Goal: Task Accomplishment & Management: Manage account settings

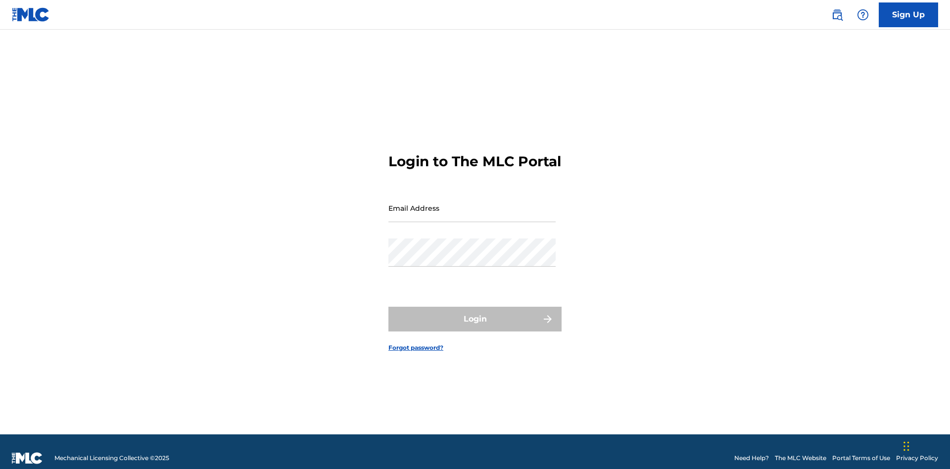
scroll to position [13, 0]
click at [472, 203] on input "Email Address" at bounding box center [471, 208] width 167 height 28
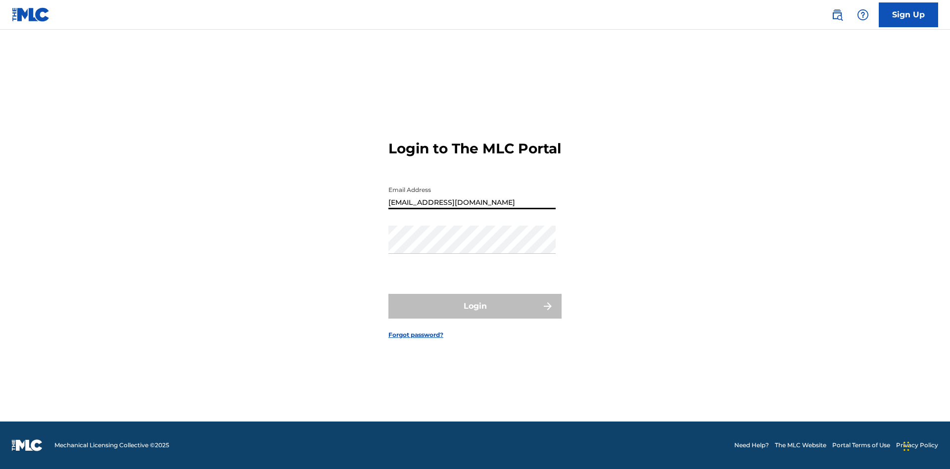
type input "[EMAIL_ADDRESS][DOMAIN_NAME]"
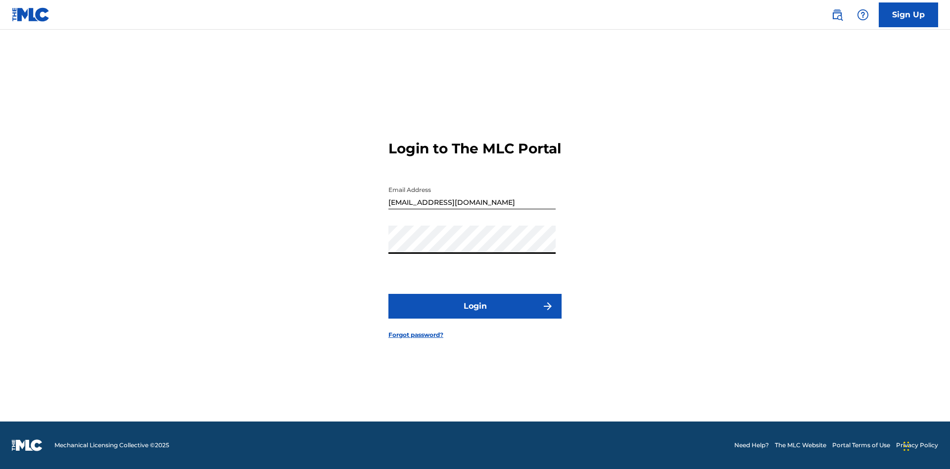
click at [475, 315] on button "Login" at bounding box center [474, 306] width 173 height 25
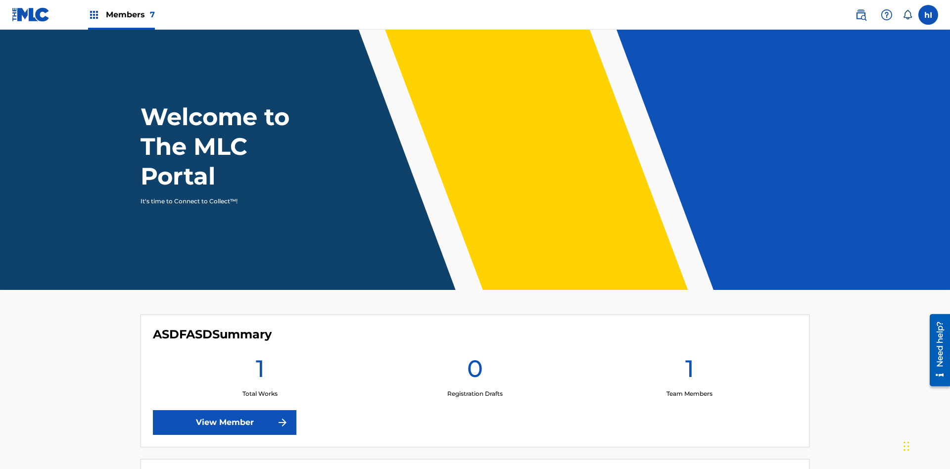
scroll to position [43, 0]
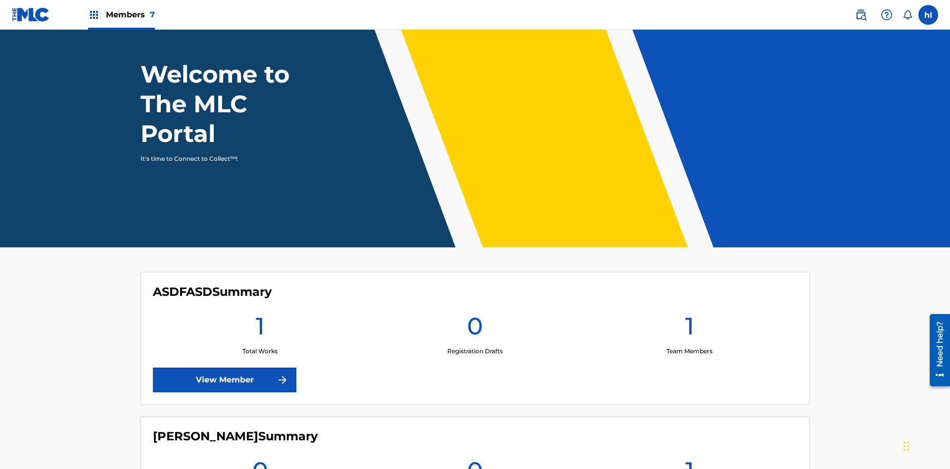
click at [928, 14] on label at bounding box center [928, 15] width 20 height 20
click at [928, 15] on input "hI hPd1BUpyCz IS1g5F4HkR [EMAIL_ADDRESS][DOMAIN_NAME] Notification Preferences …" at bounding box center [928, 15] width 0 height 0
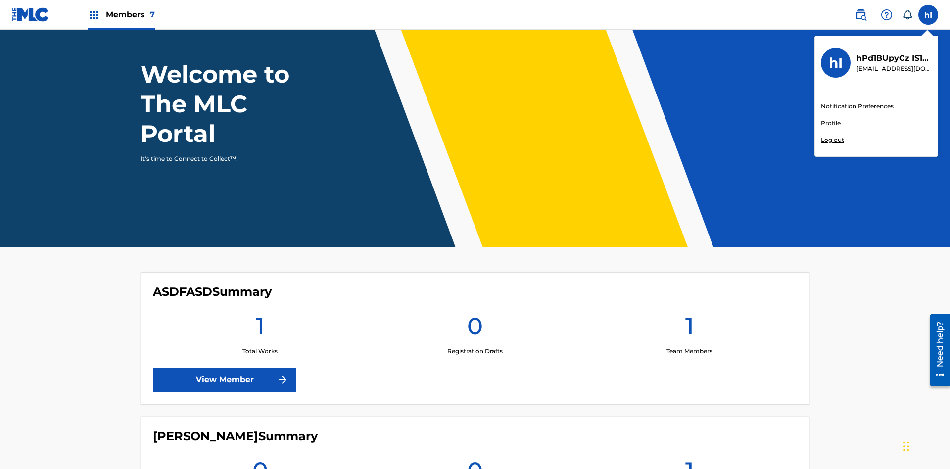
scroll to position [0, 0]
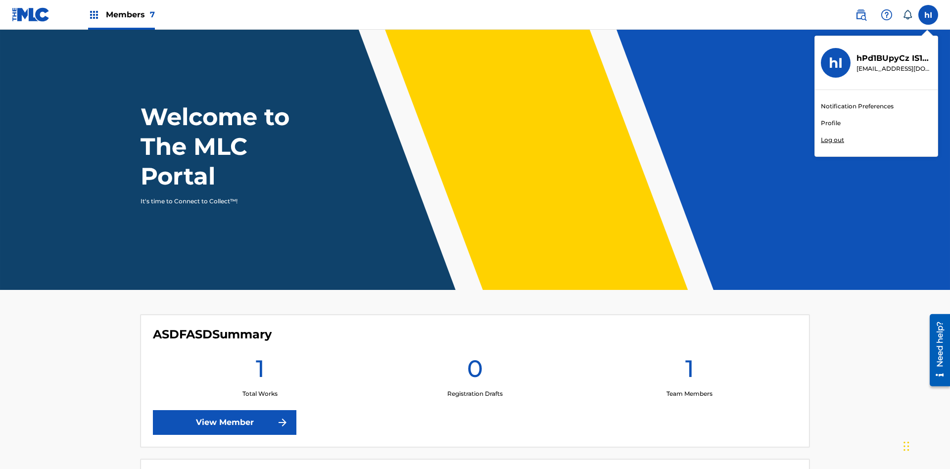
click at [830, 123] on link "Profile" at bounding box center [831, 123] width 20 height 9
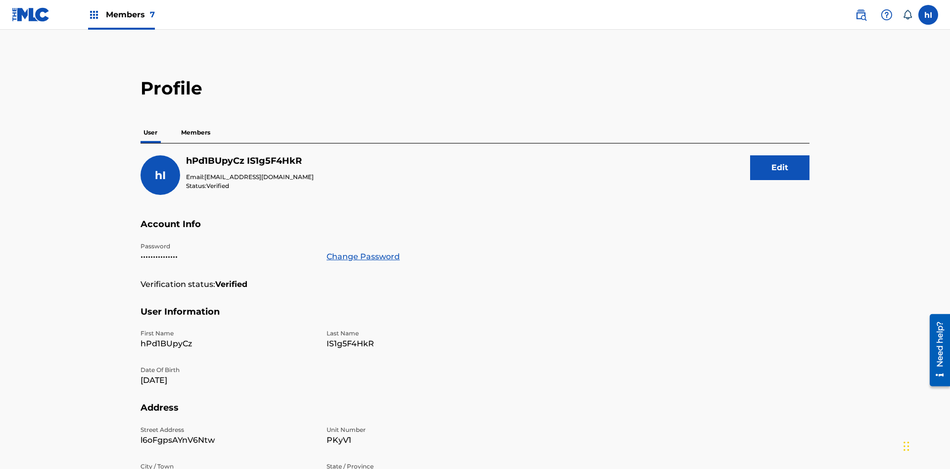
scroll to position [18, 0]
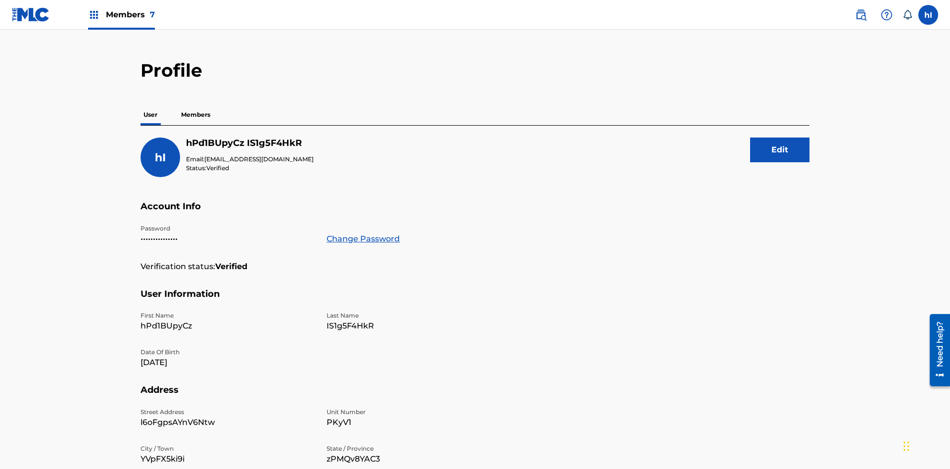
click at [780, 138] on button "Edit" at bounding box center [779, 150] width 59 height 25
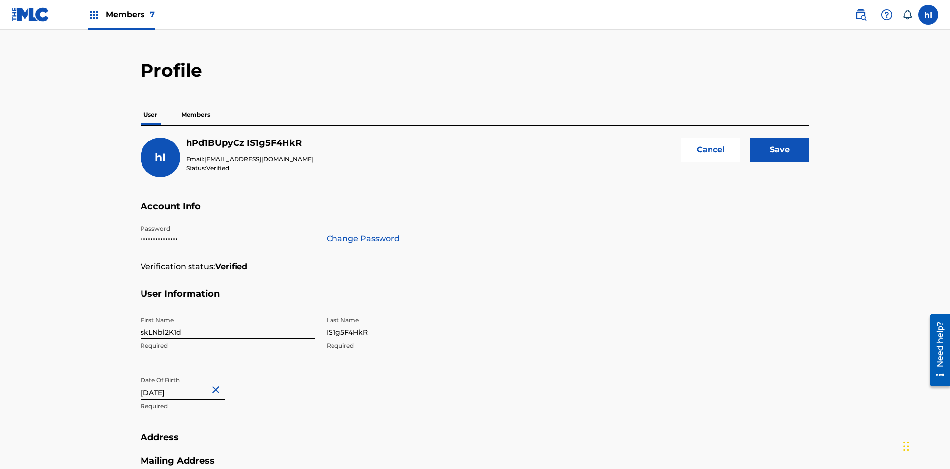
type input "skLNbl2K1d"
click at [414, 311] on input "IS1g5F4HkR" at bounding box center [414, 325] width 174 height 28
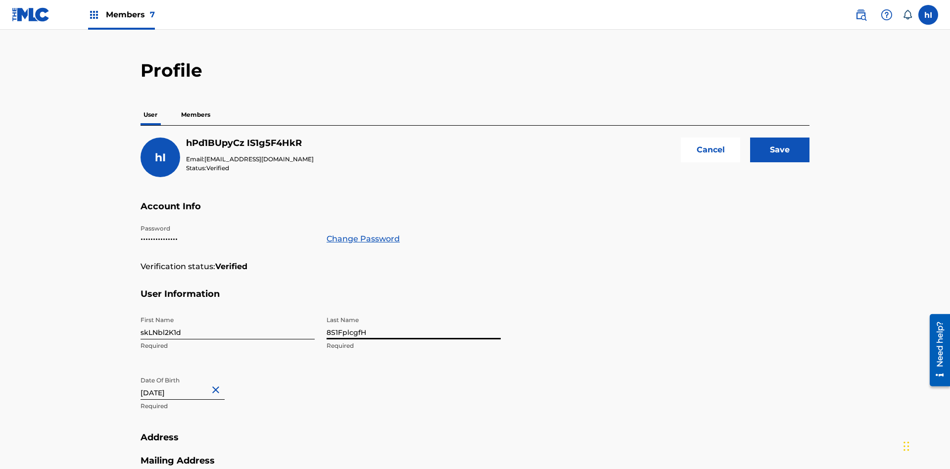
scroll to position [270, 0]
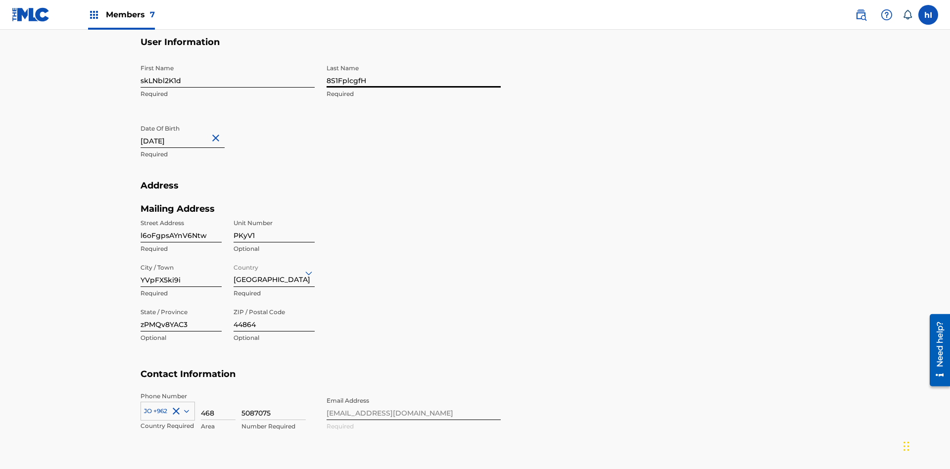
type input "8S1FplcgfH"
click at [191, 120] on input "[DATE]" at bounding box center [183, 134] width 84 height 28
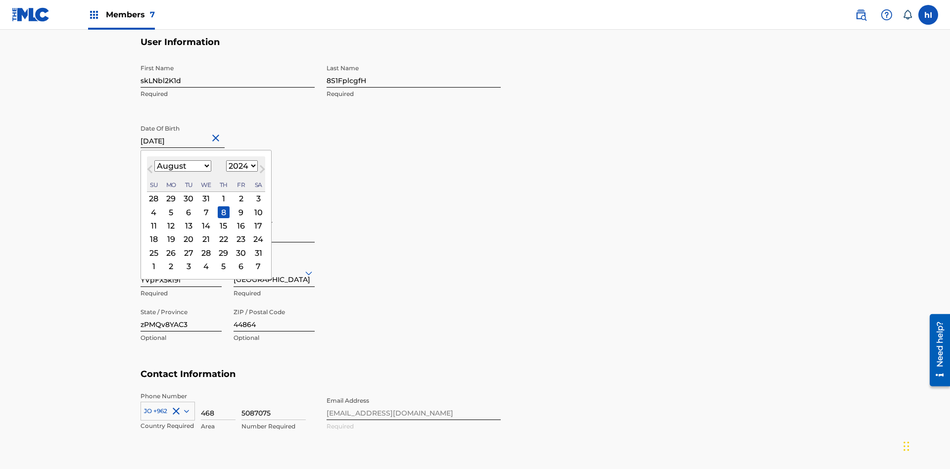
click at [182, 160] on select "January February March April May June July August September October November De…" at bounding box center [182, 165] width 57 height 11
click at [240, 171] on select "1900 1901 1902 1903 1904 1905 1906 1907 1908 1909 1910 1911 1912 1913 1914 1915…" at bounding box center [242, 165] width 32 height 11
click at [240, 172] on select "1900 1901 1902 1903 1904 1905 1906 1907 1908 1909 1910 1911 1912 1913 1914 1915…" at bounding box center [242, 165] width 32 height 11
click at [239, 206] on div "12" at bounding box center [241, 212] width 12 height 12
click at [181, 214] on input "l6oFgpsAYnV6Ntw" at bounding box center [181, 228] width 81 height 28
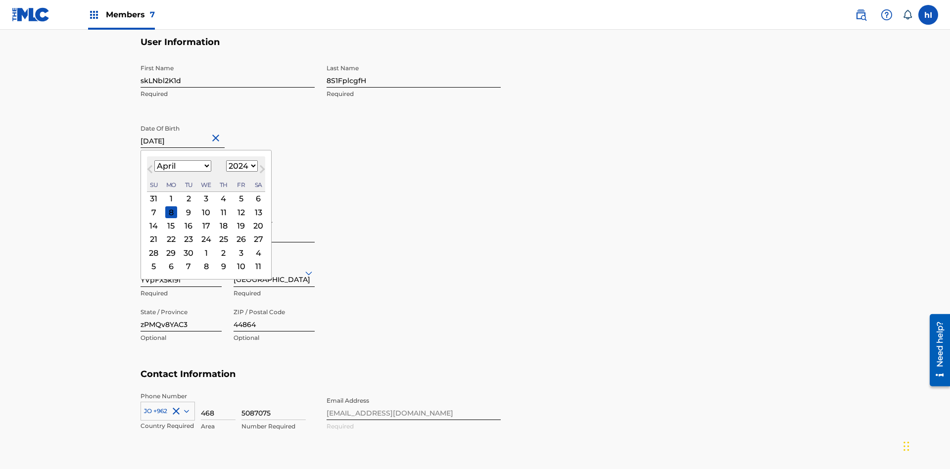
type input "[DATE]"
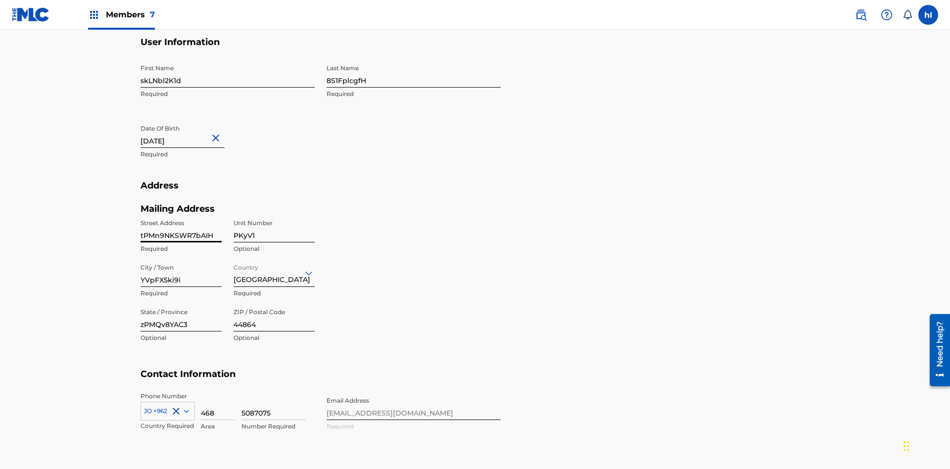
type input "tPMn9NKSWR7bAIH"
click at [274, 214] on input "PKyV1" at bounding box center [274, 228] width 81 height 28
type input "ydVnA"
click at [181, 259] on input "YVpFX5ki9i" at bounding box center [181, 273] width 81 height 28
type input "bkpL5g5lig"
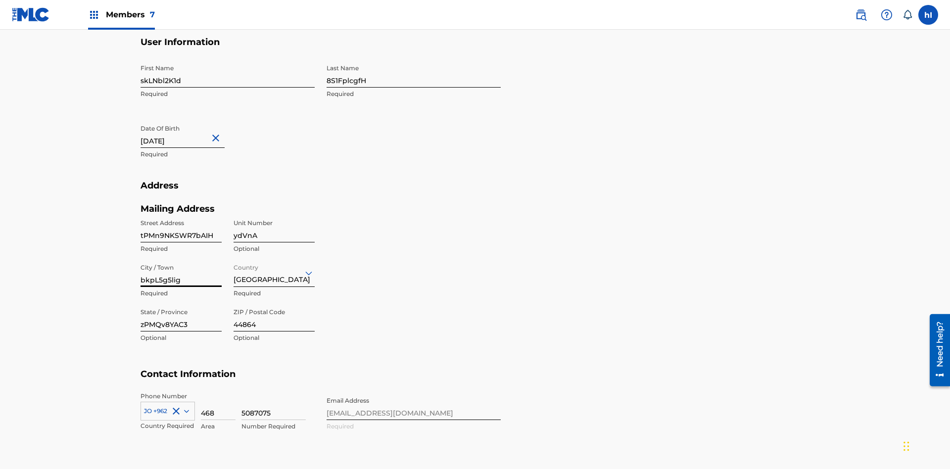
click at [234, 268] on input "Country" at bounding box center [235, 273] width 2 height 10
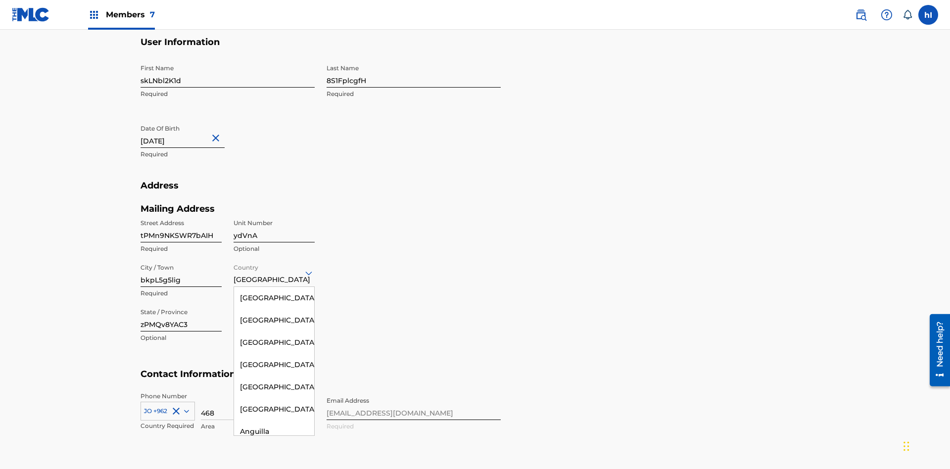
click at [181, 303] on input "zPMQv8YAC3" at bounding box center [181, 317] width 81 height 28
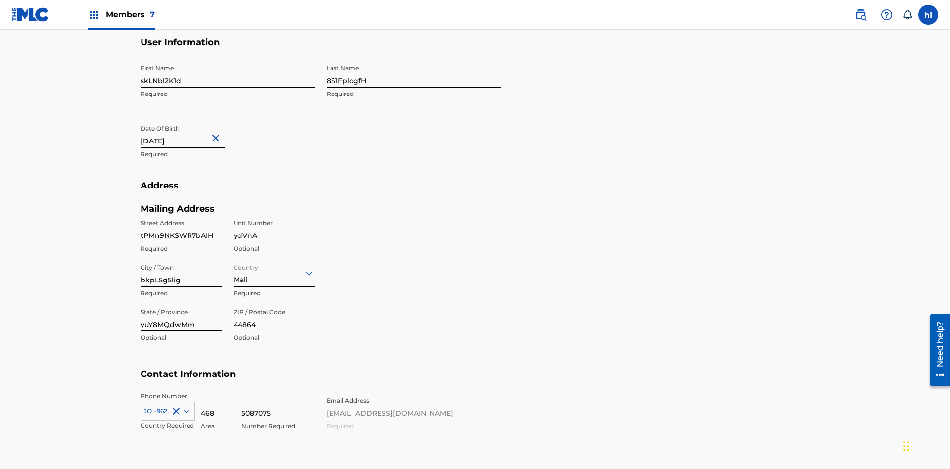
type input "yuY8MQdwMm"
click at [274, 303] on input "44864" at bounding box center [274, 317] width 81 height 28
type input "35701"
click at [185, 410] on icon at bounding box center [186, 411] width 5 height 3
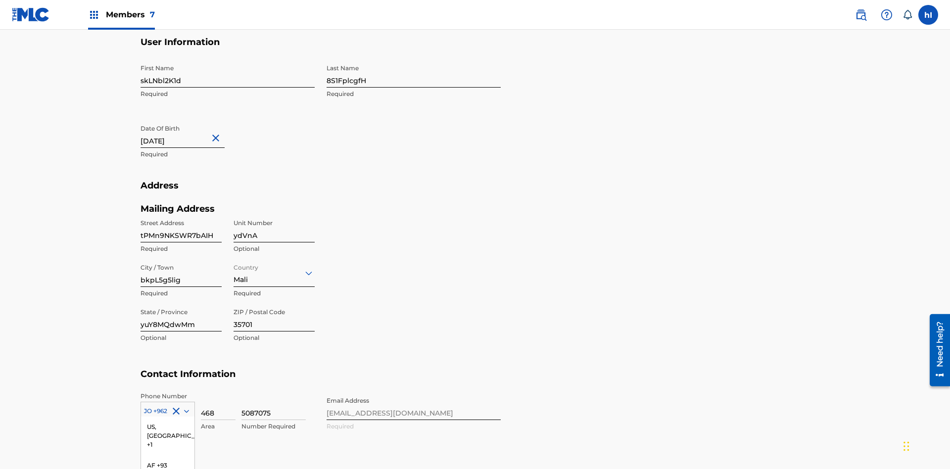
click at [218, 392] on input "468" at bounding box center [218, 406] width 35 height 28
type input "562"
click at [274, 392] on input "5087075" at bounding box center [273, 406] width 64 height 28
type input "0610959"
